Goal: Navigation & Orientation: Find specific page/section

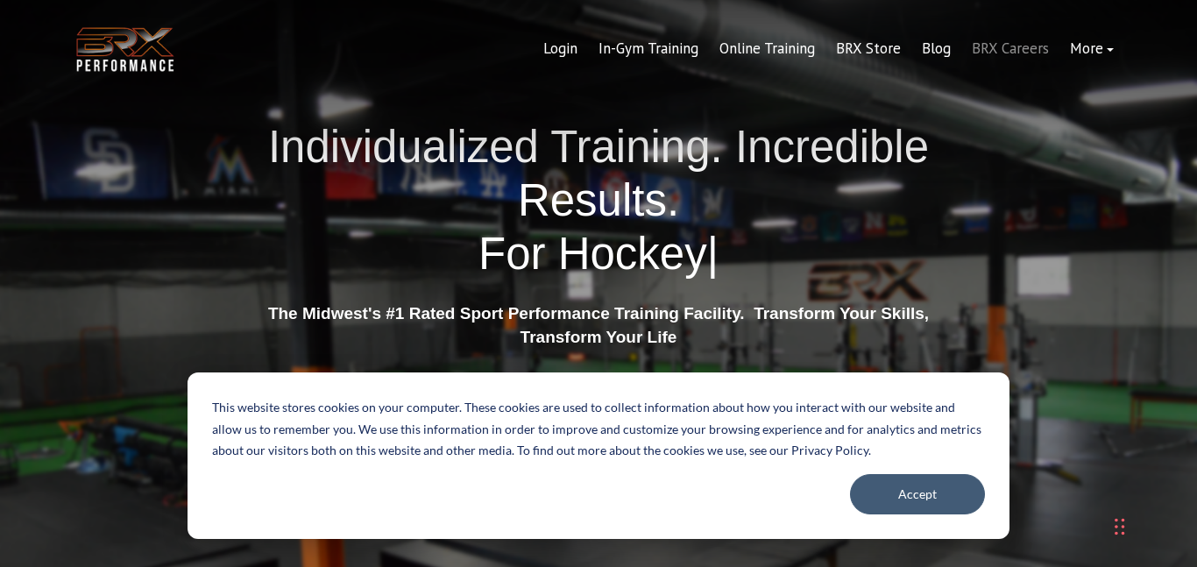
click at [1013, 53] on link "BRX Careers" at bounding box center [1011, 49] width 98 height 42
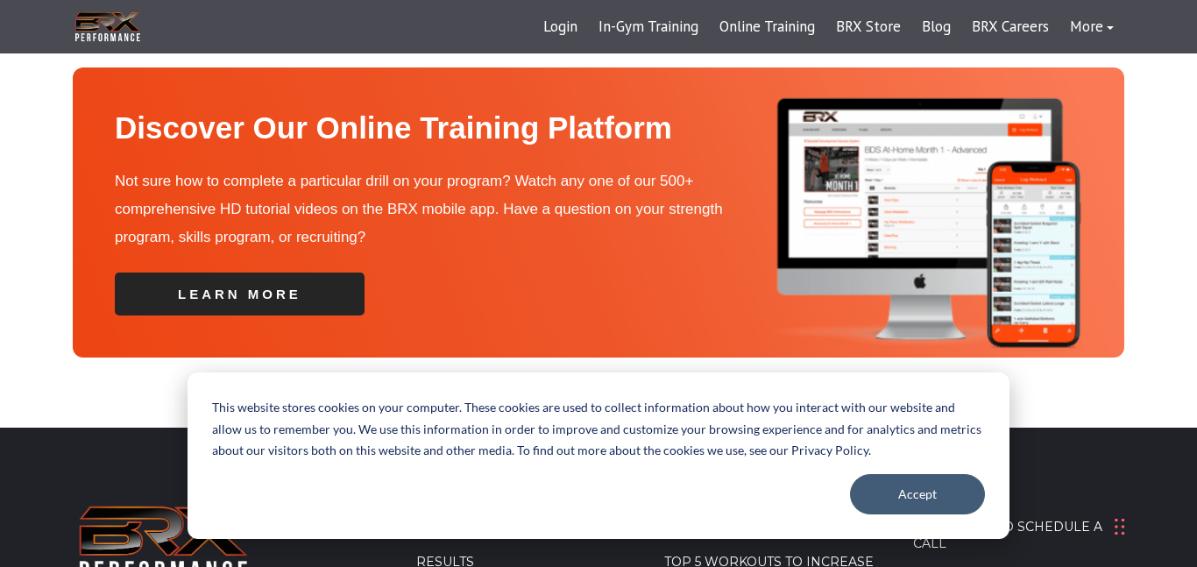
scroll to position [5977, 0]
